Goal: Transaction & Acquisition: Register for event/course

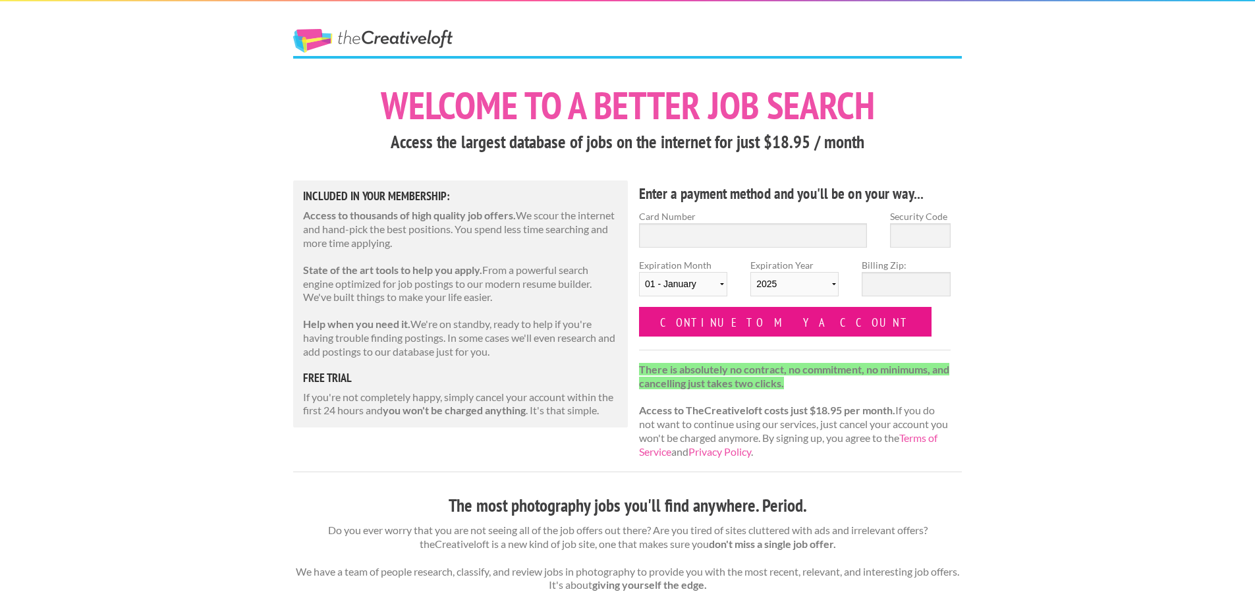
click at [717, 324] on input "Continue to my account" at bounding box center [785, 322] width 293 height 30
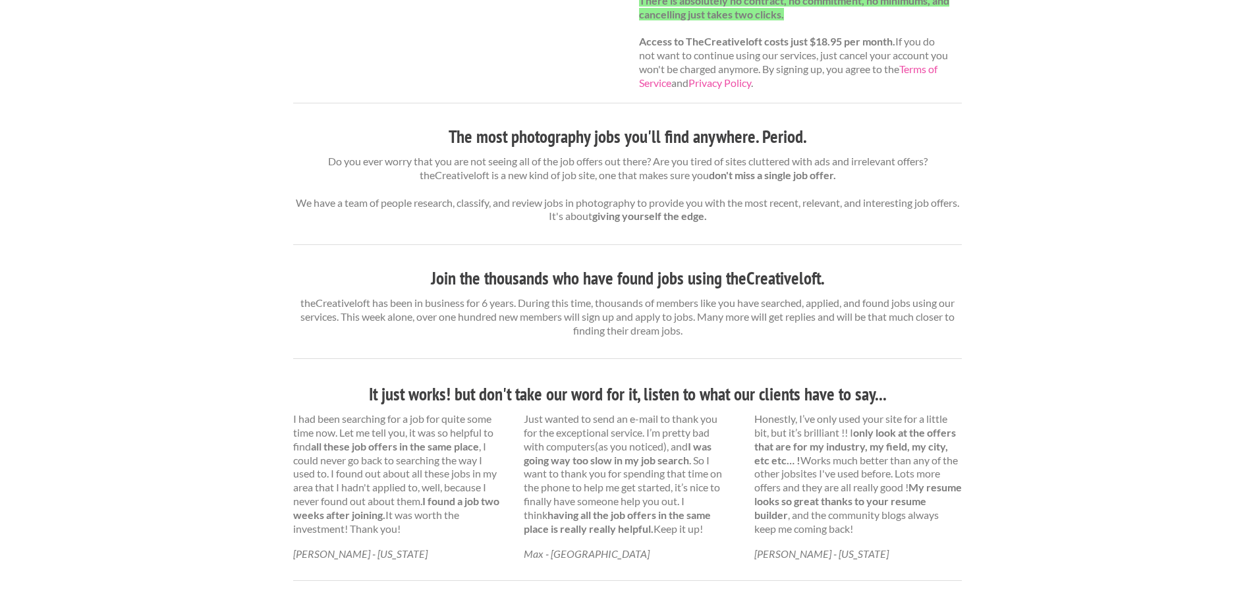
scroll to position [107, 0]
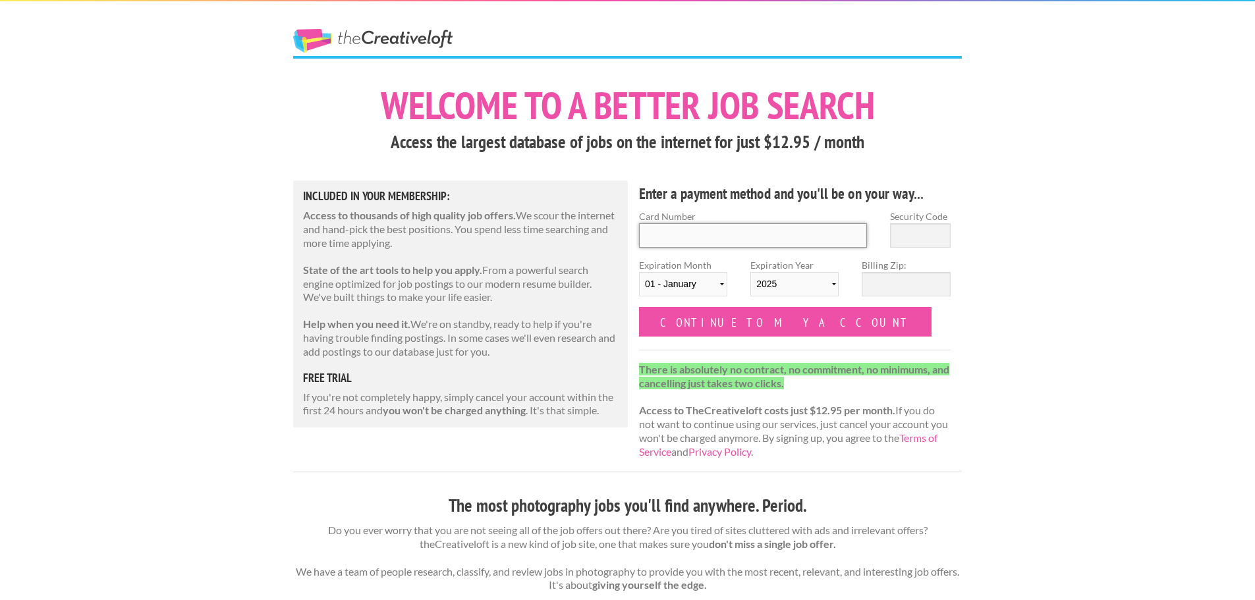
click at [677, 241] on input "Card Number" at bounding box center [753, 235] width 228 height 24
